Goal: Use online tool/utility: Utilize a website feature to perform a specific function

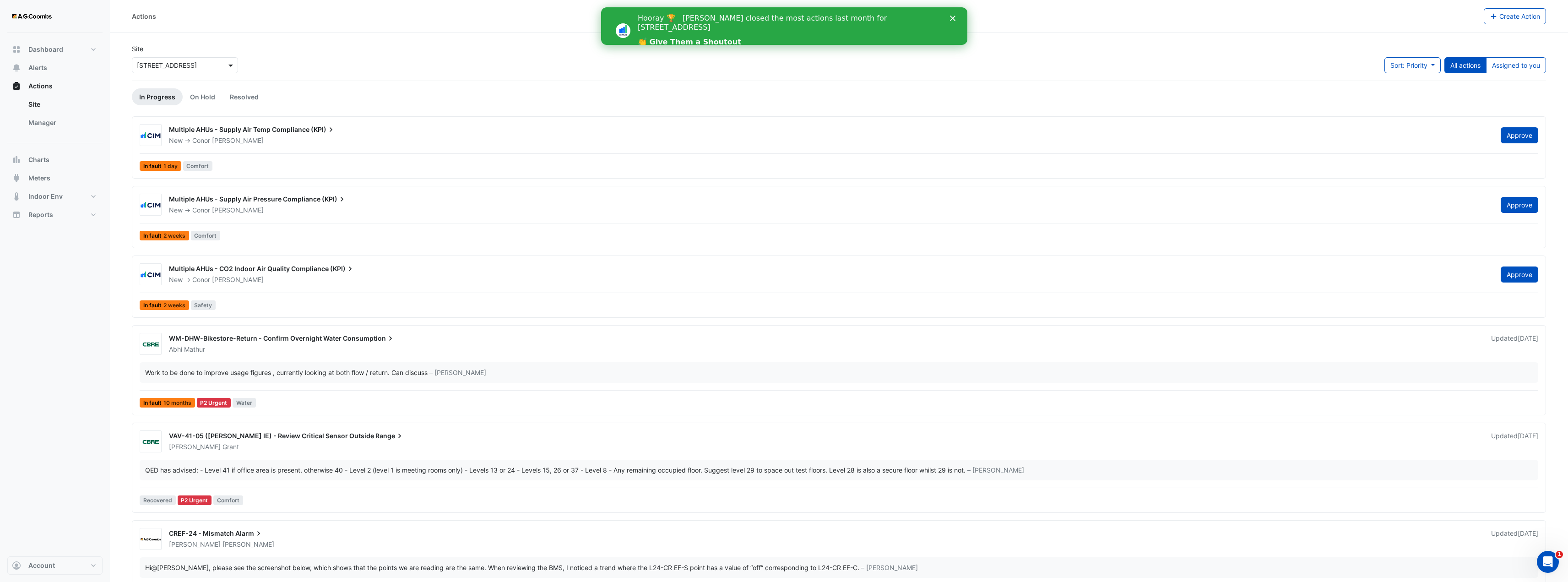
click at [236, 66] on span at bounding box center [232, 65] width 12 height 10
click at [235, 66] on span at bounding box center [232, 65] width 12 height 10
click at [234, 66] on span at bounding box center [232, 65] width 12 height 10
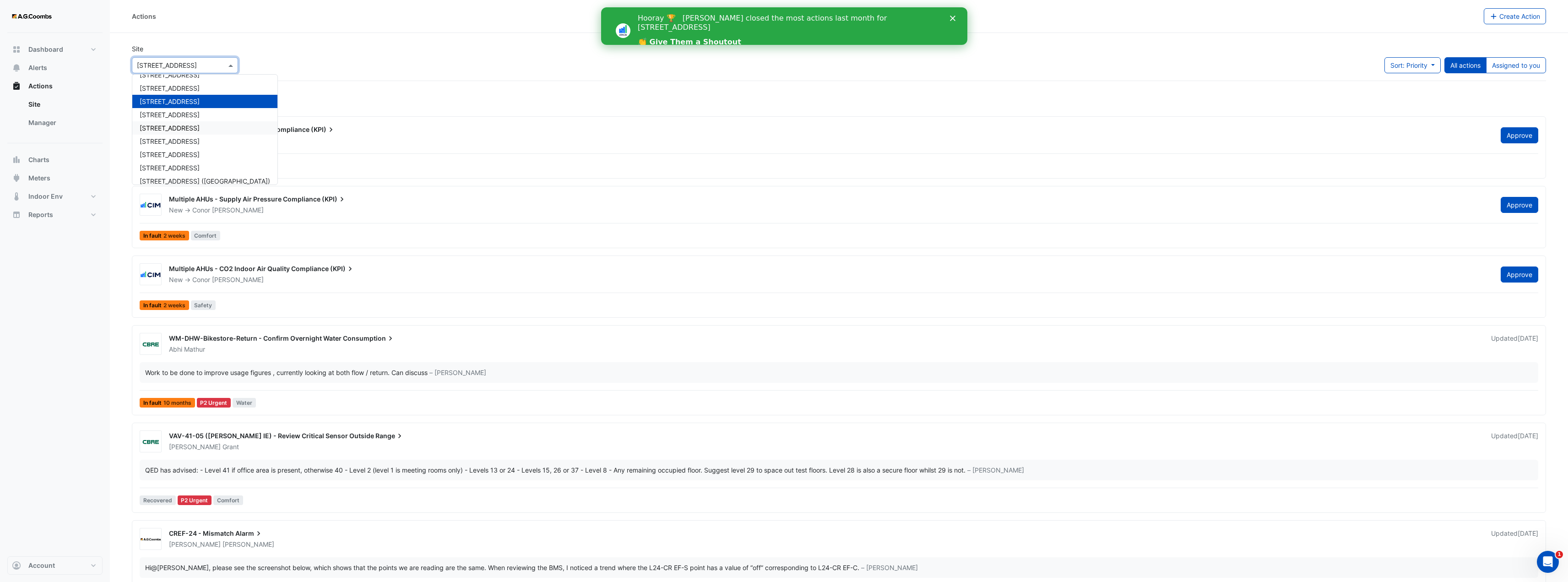
scroll to position [43, 0]
click at [186, 172] on span "[STREET_ADDRESS]" at bounding box center [169, 174] width 60 height 8
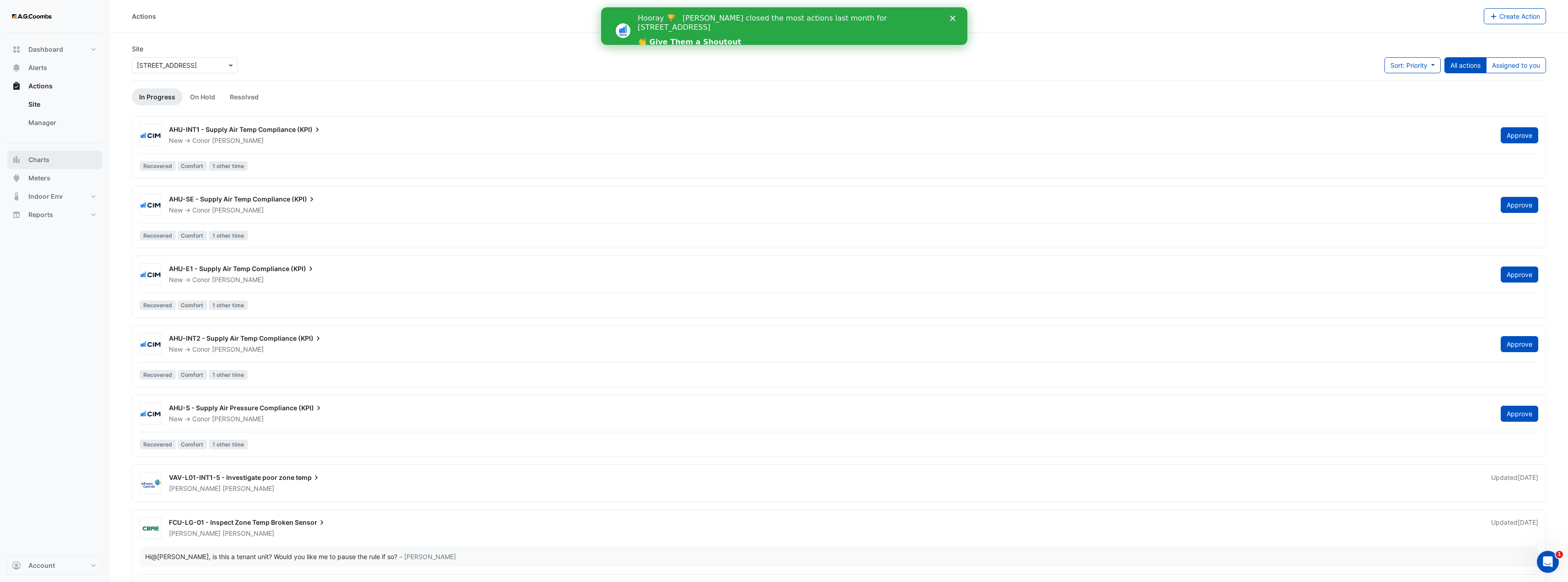
click at [49, 160] on span "Charts" at bounding box center [39, 160] width 21 height 9
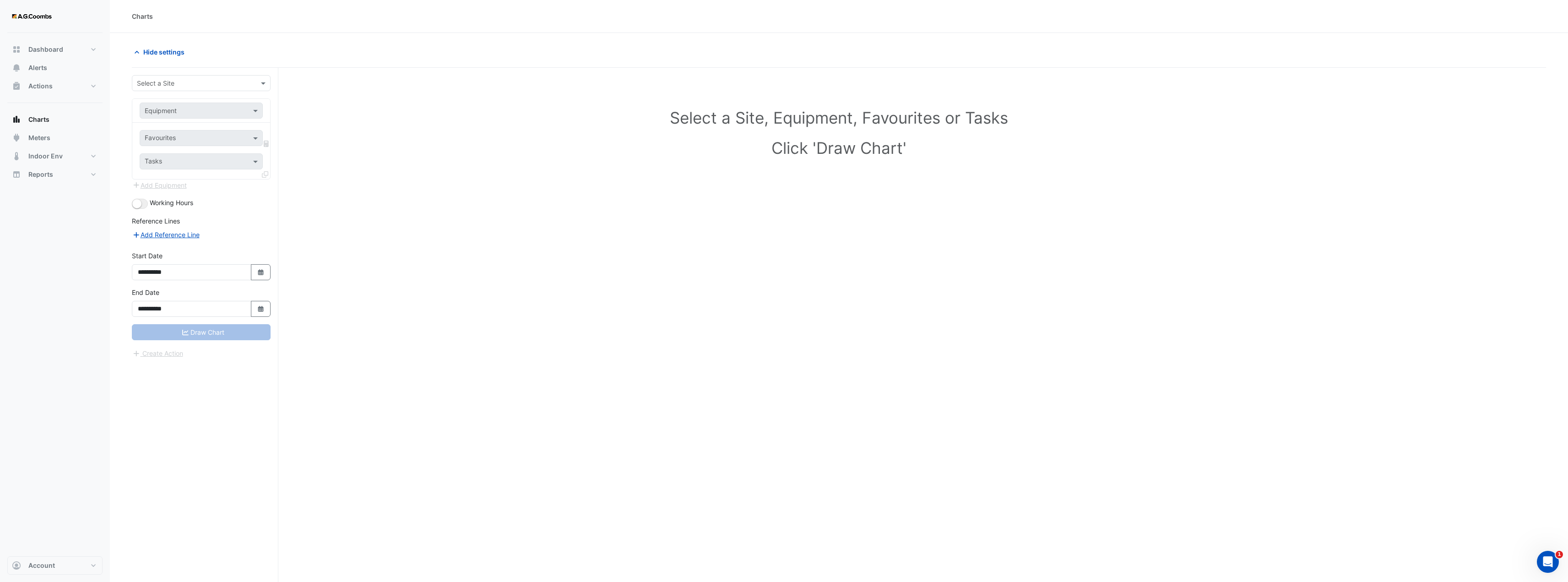
click at [243, 74] on div "**********" at bounding box center [205, 342] width 147 height 549
click at [240, 82] on input "text" at bounding box center [192, 83] width 110 height 10
click at [198, 198] on div "[STREET_ADDRESS]" at bounding box center [205, 192] width 145 height 13
click at [257, 111] on span at bounding box center [256, 111] width 12 height 10
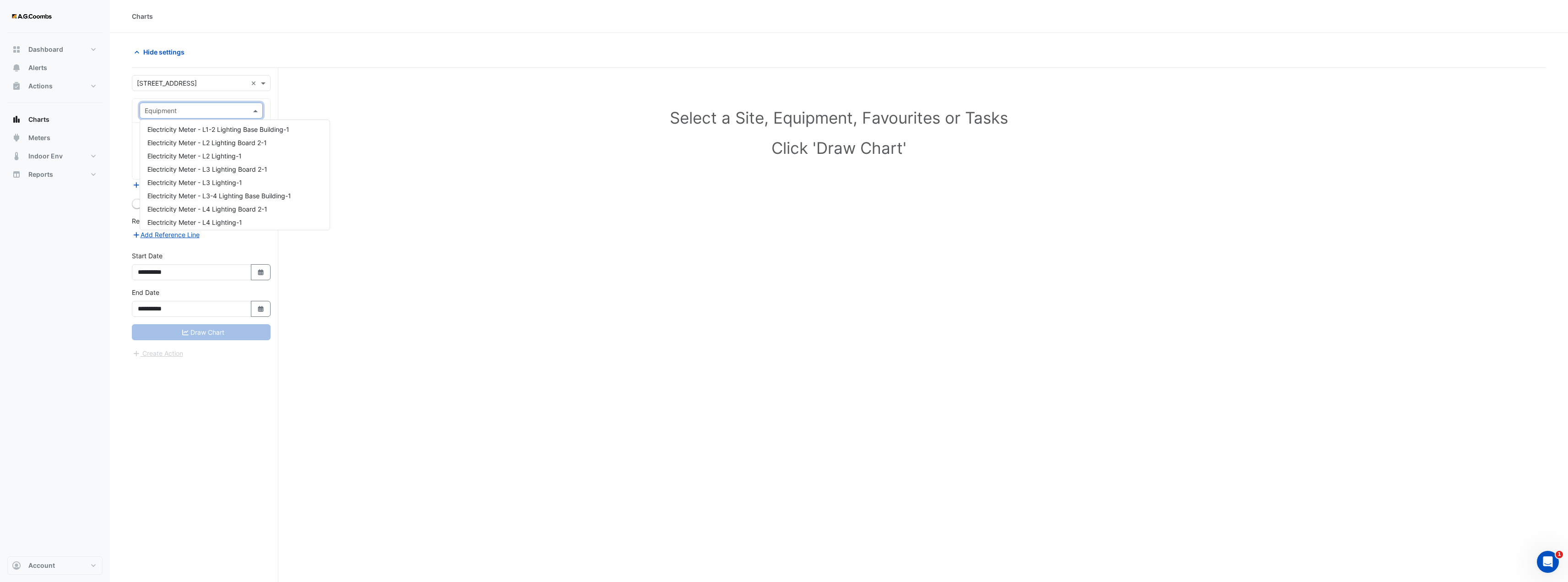
scroll to position [687, 0]
click at [223, 198] on span "Electricity Meter - L2 Lighting-1" at bounding box center [194, 200] width 94 height 8
click at [250, 127] on div "Favourites Tasks" at bounding box center [201, 151] width 138 height 57
click at [250, 134] on div "Favourites" at bounding box center [201, 138] width 123 height 16
click at [242, 154] on div "Active Energy Actual - Export" at bounding box center [207, 158] width 135 height 13
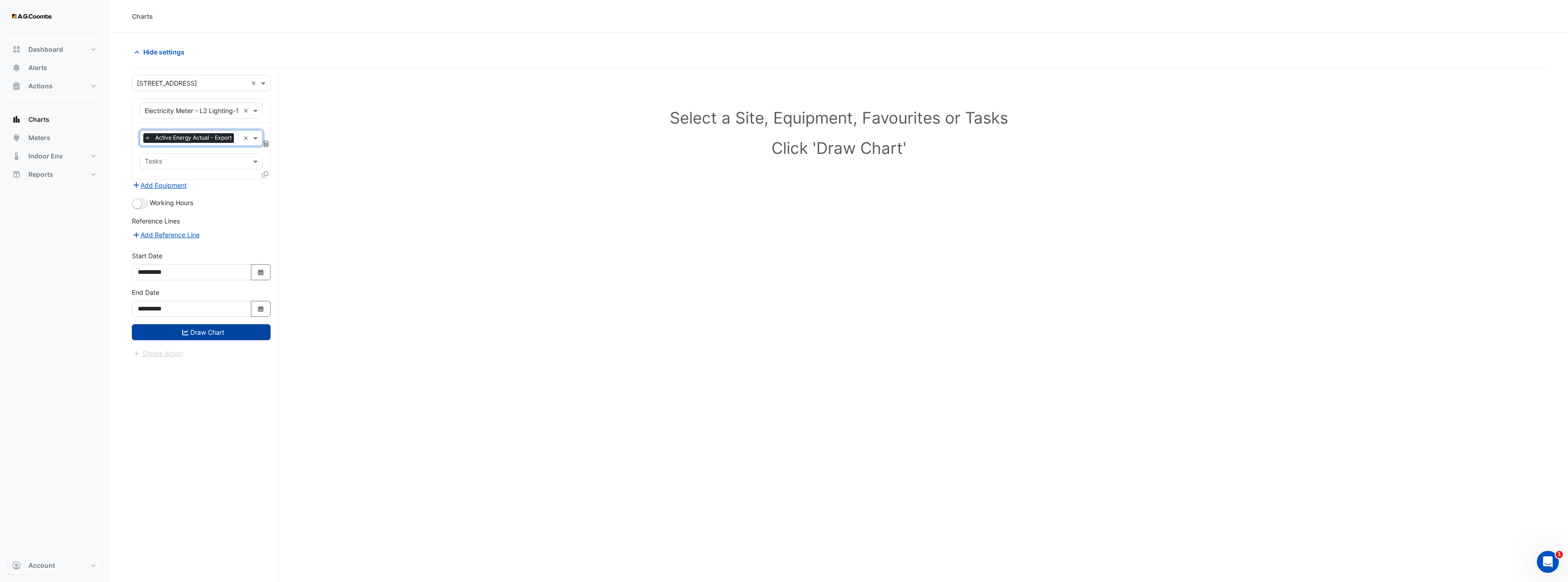
click at [230, 340] on button "Draw Chart" at bounding box center [201, 332] width 139 height 16
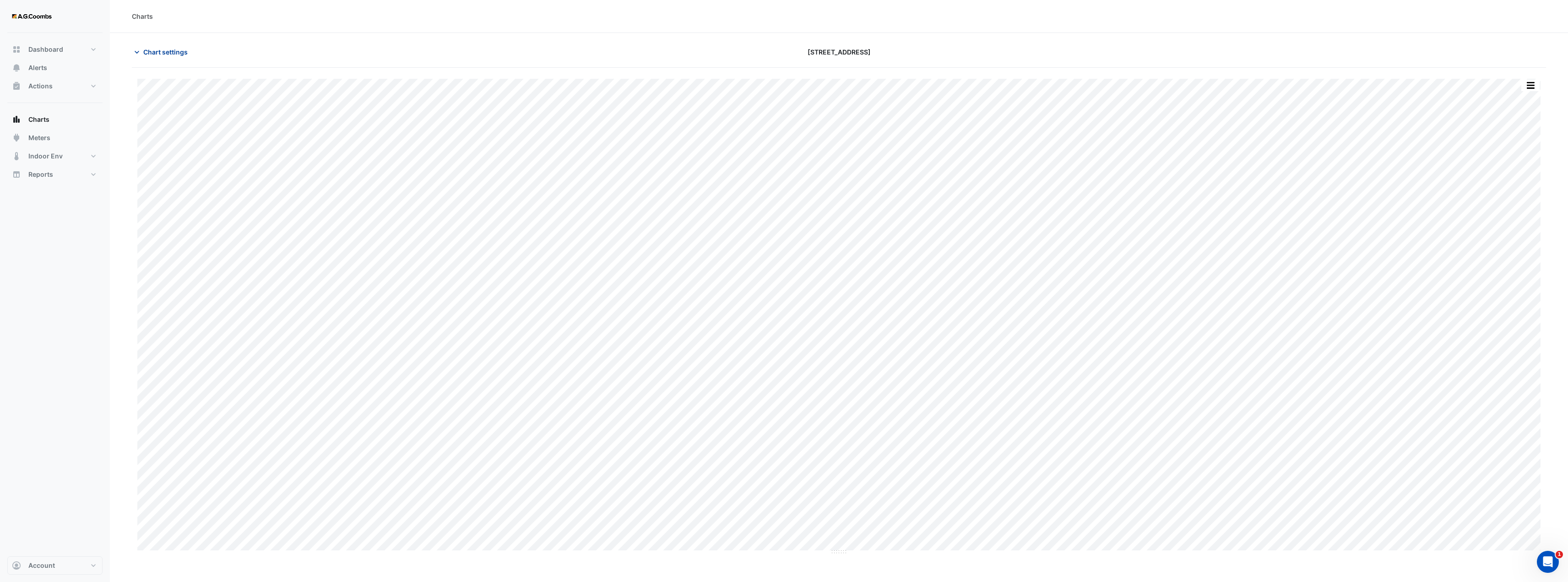
click at [156, 54] on span "Chart settings" at bounding box center [165, 52] width 44 height 10
click at [256, 112] on span at bounding box center [256, 111] width 12 height 10
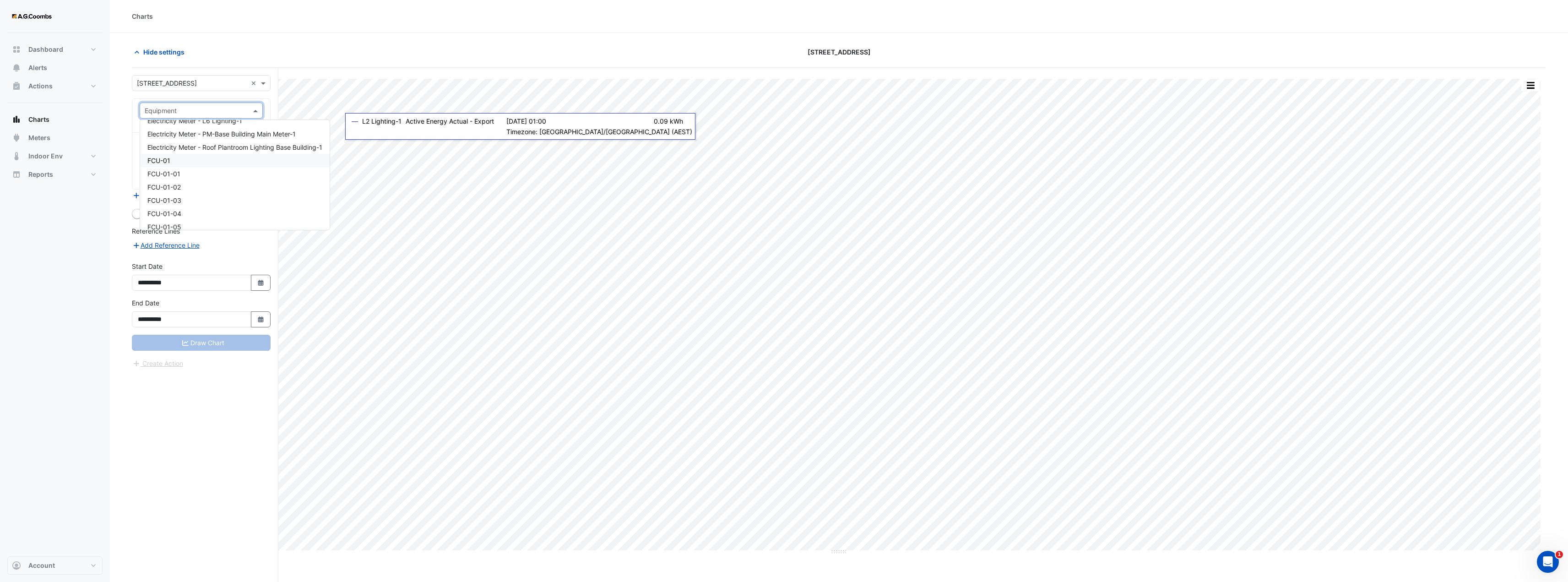
scroll to position [877, 0]
click at [254, 152] on span "Electricity Meter - PM-Base Building Main Meter-1" at bounding box center [222, 156] width 149 height 8
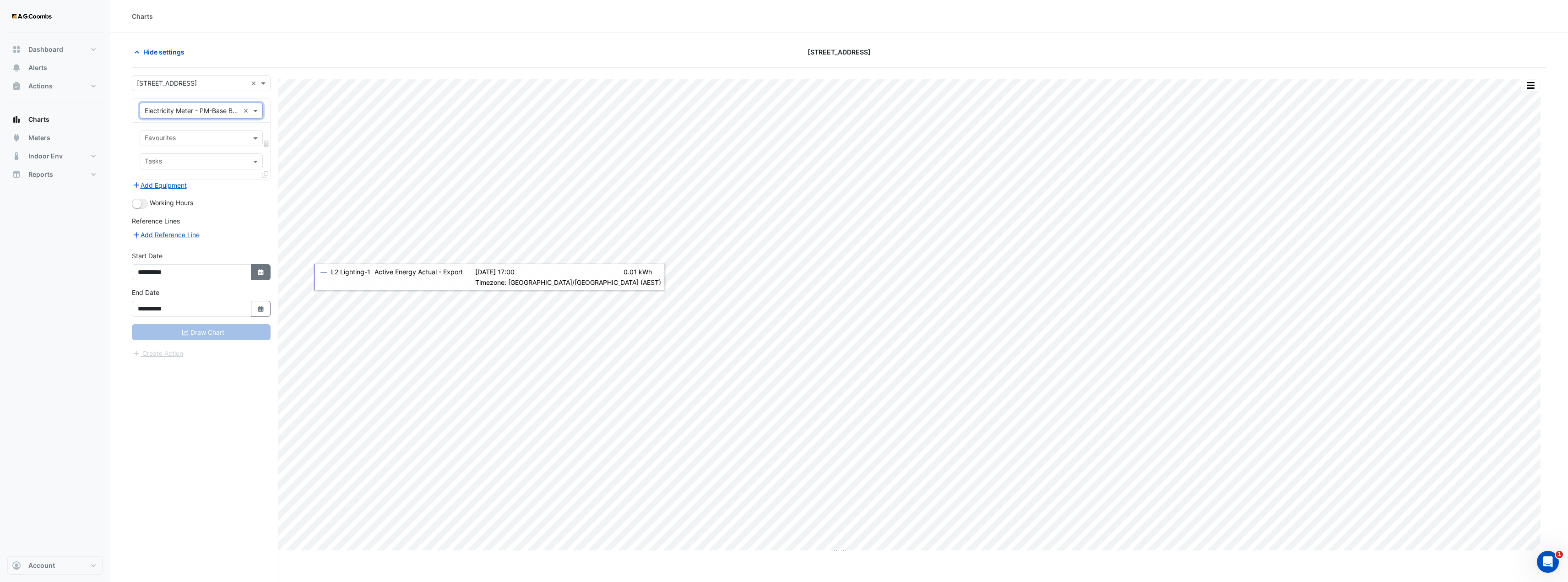
click at [255, 268] on button "Select Date" at bounding box center [261, 272] width 20 height 16
select select "*"
select select "****"
click at [147, 182] on div "1" at bounding box center [147, 180] width 15 height 15
type input "**********"
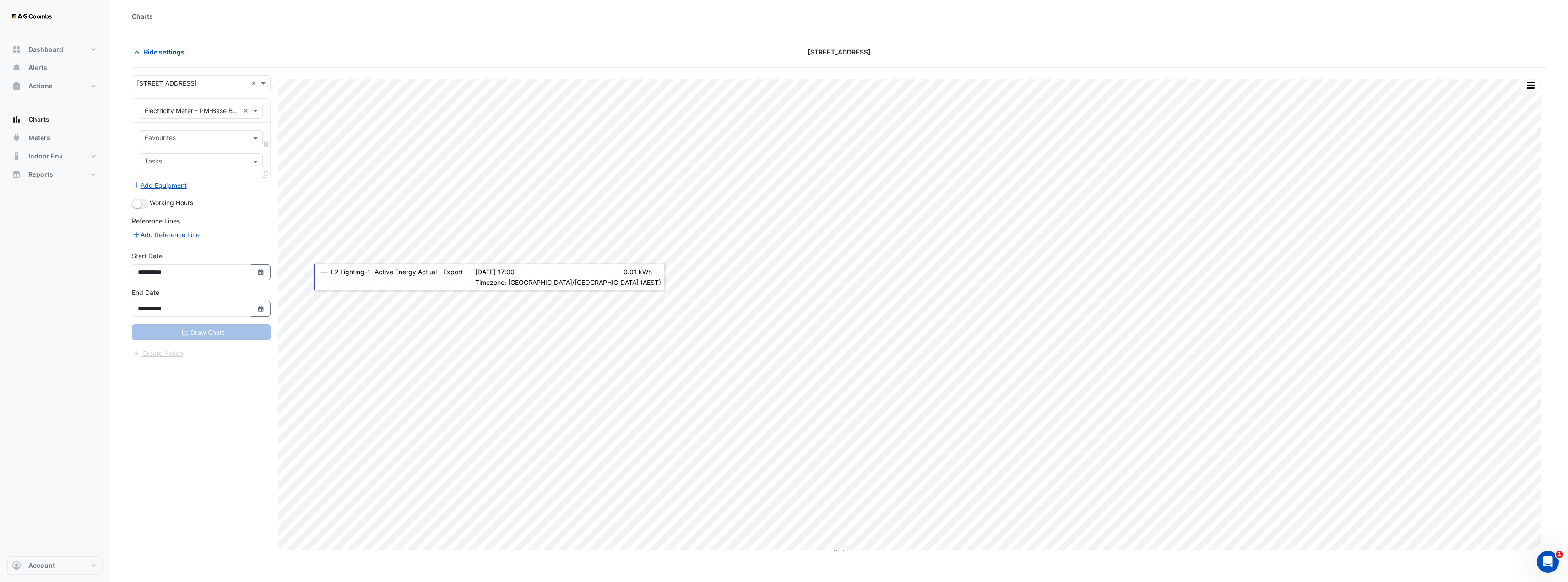
click at [226, 330] on div "Draw Chart" at bounding box center [201, 332] width 139 height 16
click at [237, 138] on input "text" at bounding box center [196, 139] width 102 height 10
click at [202, 169] on span "Active Energy Actual - Export" at bounding box center [191, 171] width 88 height 8
click at [207, 338] on button "Draw Chart" at bounding box center [201, 332] width 139 height 16
